Goal: Go to known website: Access a specific website the user already knows

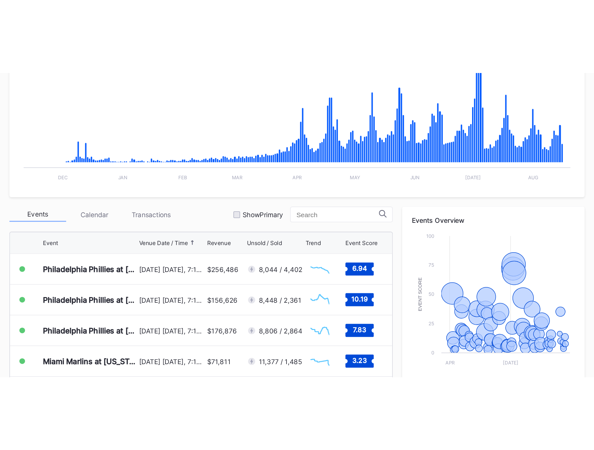
scroll to position [23, 0]
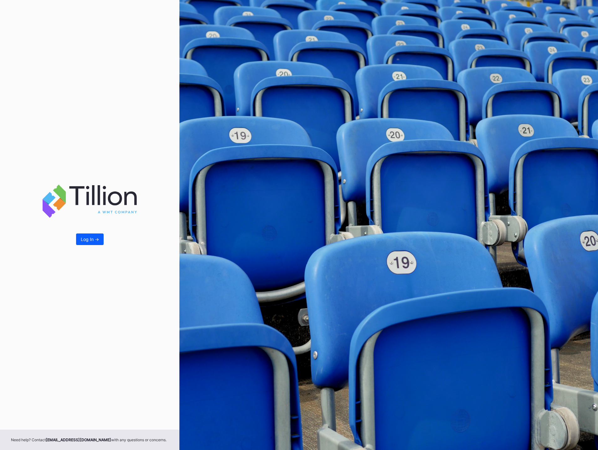
click at [70, 233] on div "Log In ->" at bounding box center [90, 215] width 180 height 430
click at [86, 238] on div "Log In ->" at bounding box center [90, 239] width 18 height 5
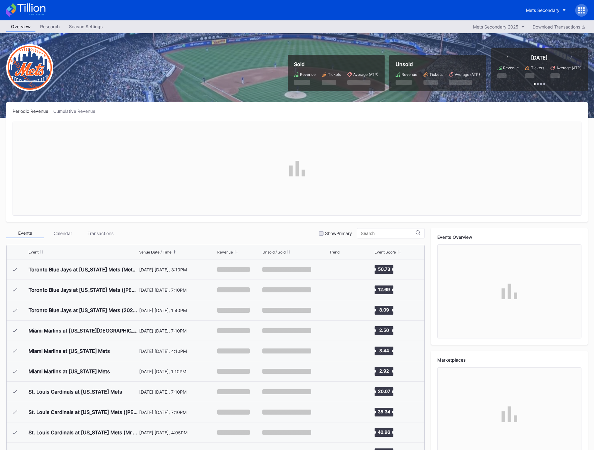
scroll to position [1303, 0]
